Goal: Check status: Check status

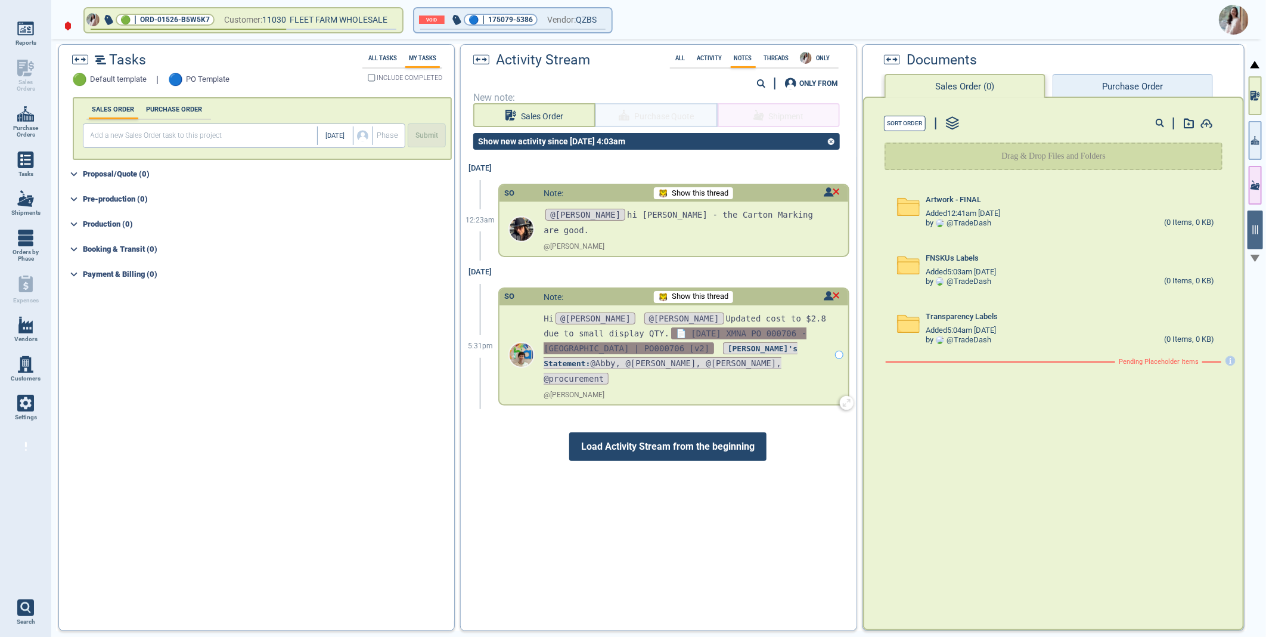
click at [659, 327] on span "📄 [DATE] XMNA PO 000706 - [GEOGRAPHIC_DATA] | PO000706 [v2]" at bounding box center [675, 340] width 263 height 27
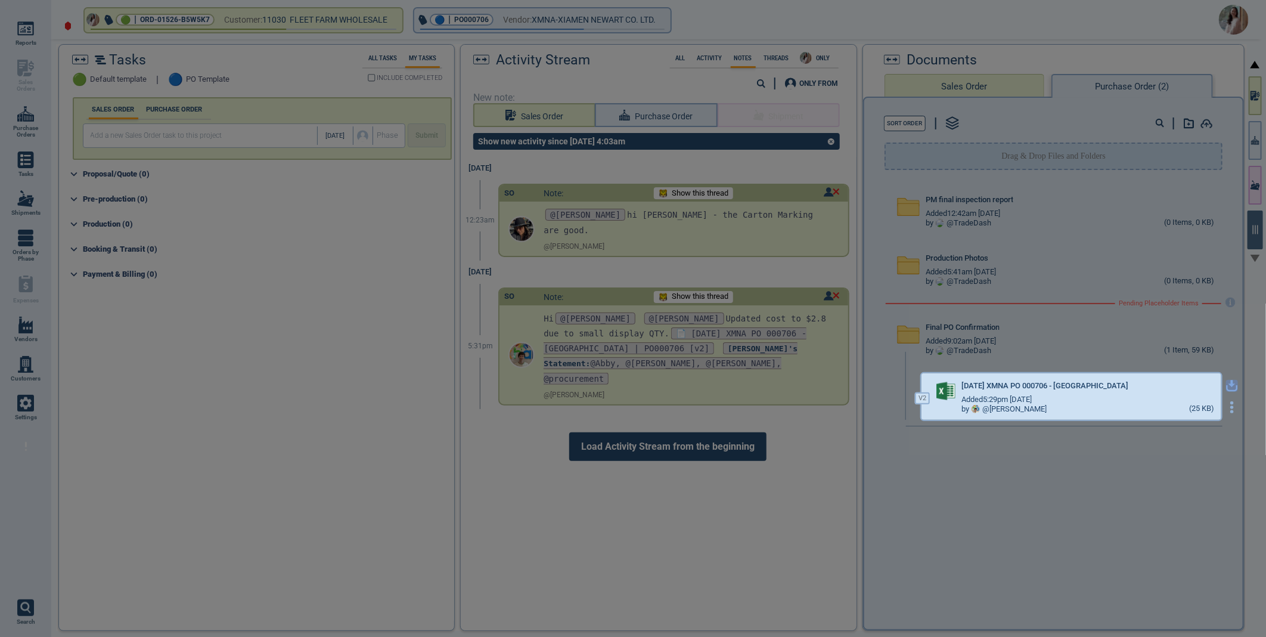
click at [1226, 386] on icon "button" at bounding box center [1232, 386] width 12 height 12
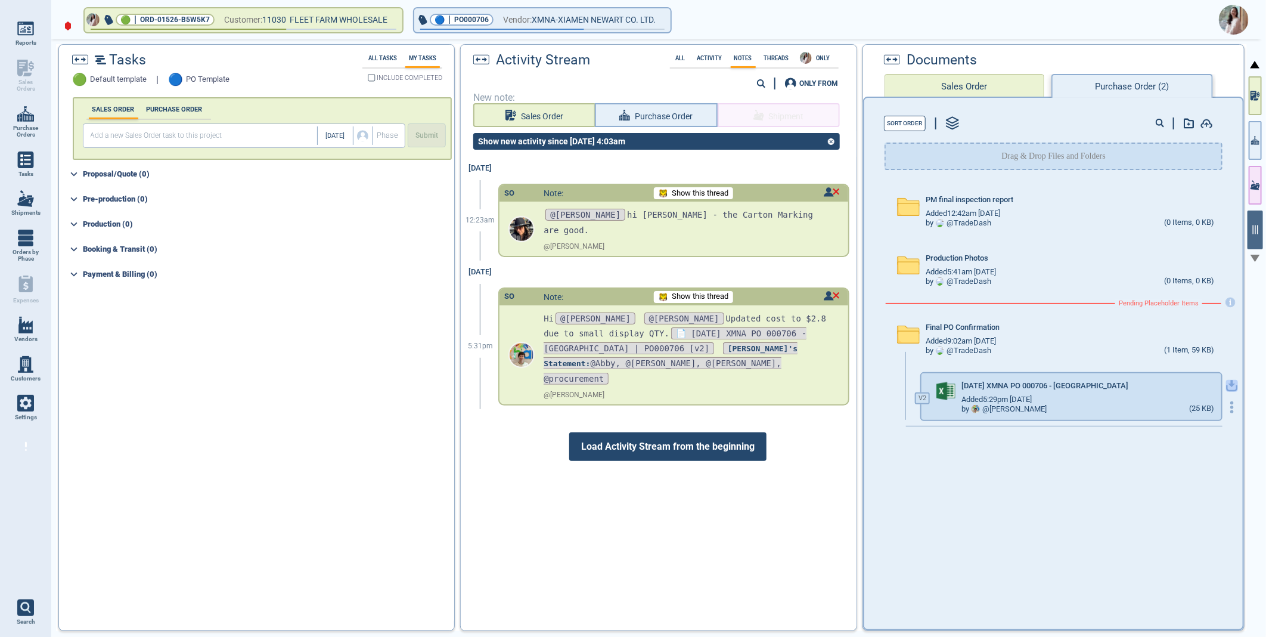
click at [1226, 386] on icon "button" at bounding box center [1232, 386] width 12 height 12
